Goal: Task Accomplishment & Management: Complete application form

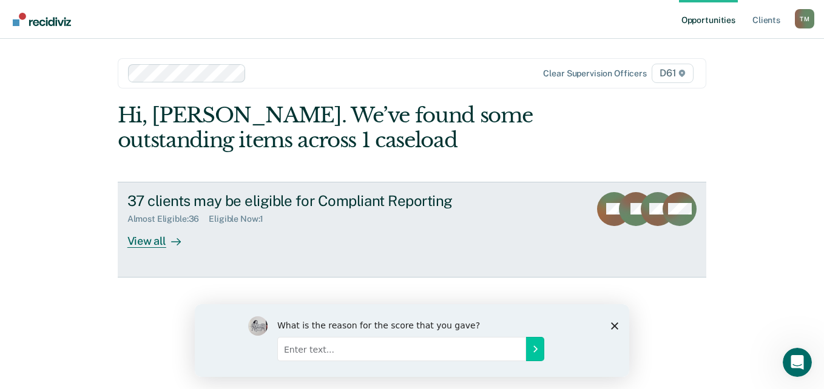
click at [159, 244] on div "View all" at bounding box center [161, 236] width 68 height 24
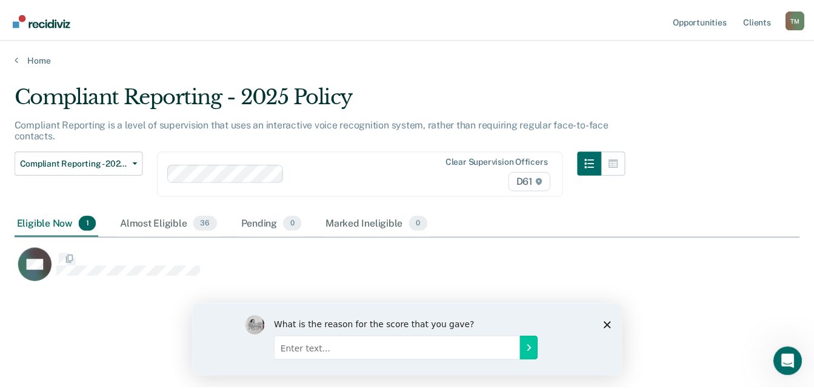
scroll to position [206, 785]
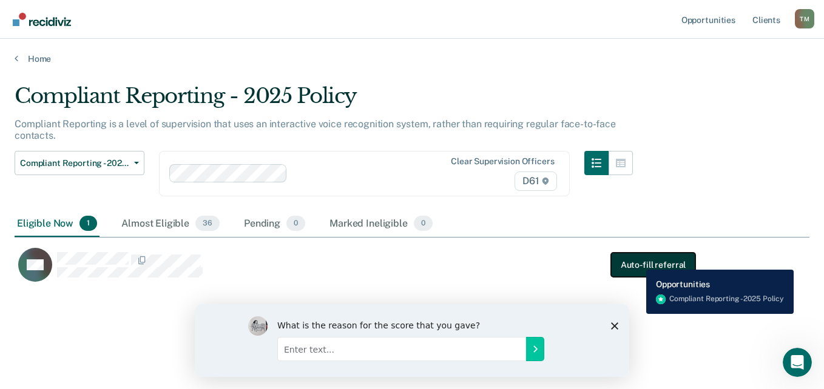
click at [637, 261] on button "Auto-fill referral" at bounding box center [653, 265] width 84 height 24
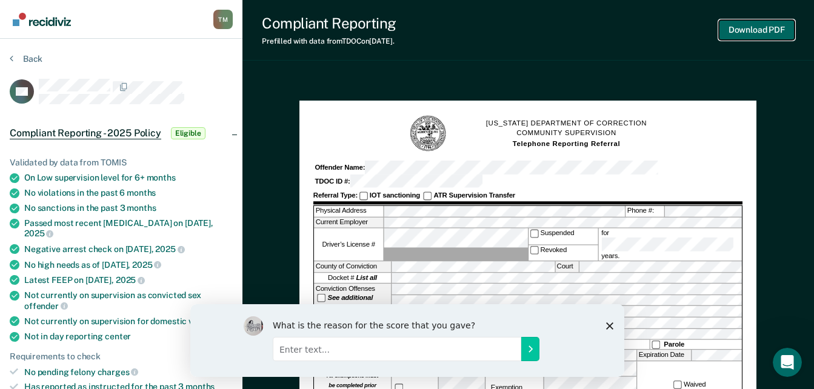
click at [765, 32] on button "Download PDF" at bounding box center [757, 30] width 76 height 20
